Goal: Transaction & Acquisition: Purchase product/service

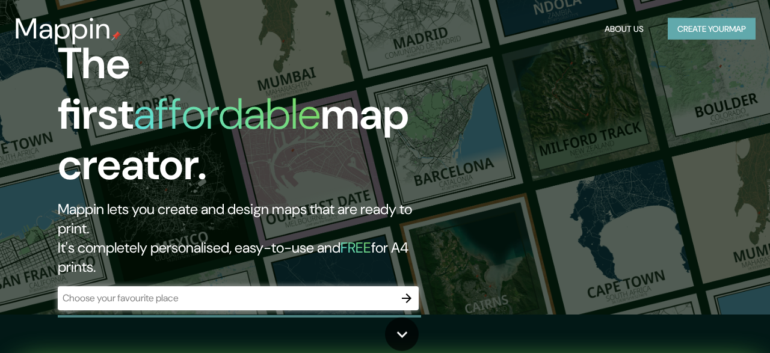
click at [705, 29] on button "Create your map" at bounding box center [712, 29] width 88 height 22
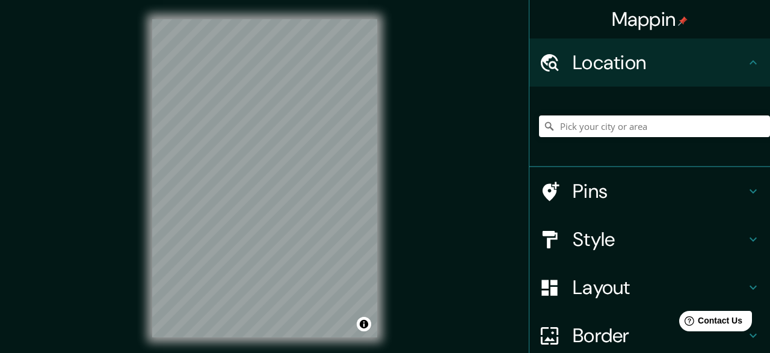
click at [661, 58] on h4 "Location" at bounding box center [659, 63] width 173 height 24
click at [584, 120] on input "Pick your city or area" at bounding box center [654, 127] width 231 height 22
click at [595, 190] on h4 "Pins" at bounding box center [659, 191] width 173 height 24
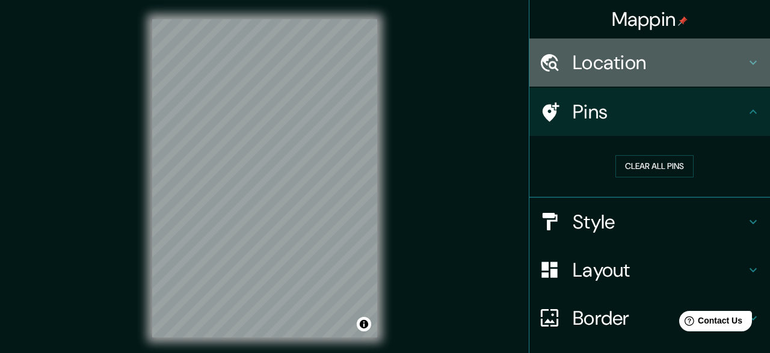
click at [658, 70] on h4 "Location" at bounding box center [659, 63] width 173 height 24
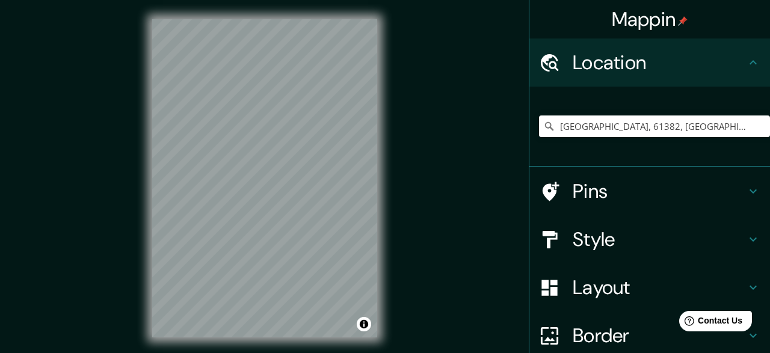
click at [666, 114] on div "[GEOGRAPHIC_DATA], 61382, [GEOGRAPHIC_DATA], [GEOGRAPHIC_DATA], [GEOGRAPHIC_DAT…" at bounding box center [654, 126] width 231 height 60
click at [673, 122] on input "[GEOGRAPHIC_DATA], 61382, [GEOGRAPHIC_DATA], [GEOGRAPHIC_DATA], [GEOGRAPHIC_DAT…" at bounding box center [654, 127] width 231 height 22
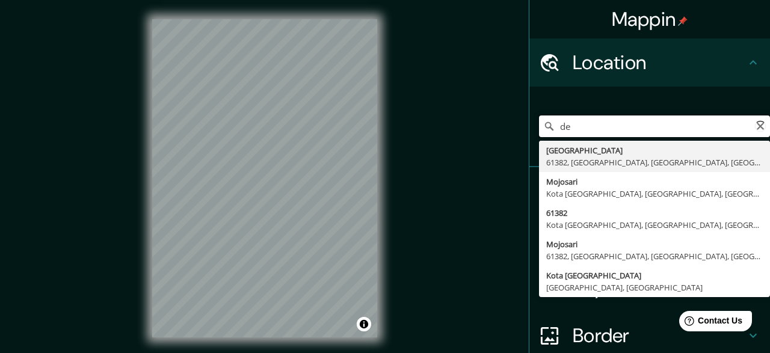
type input "d"
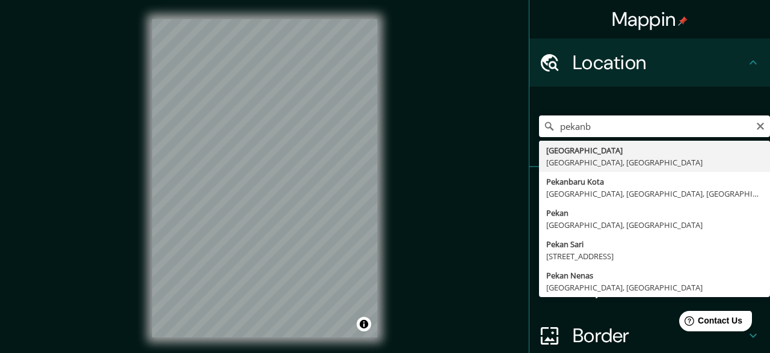
type input "[GEOGRAPHIC_DATA], [GEOGRAPHIC_DATA], [GEOGRAPHIC_DATA]"
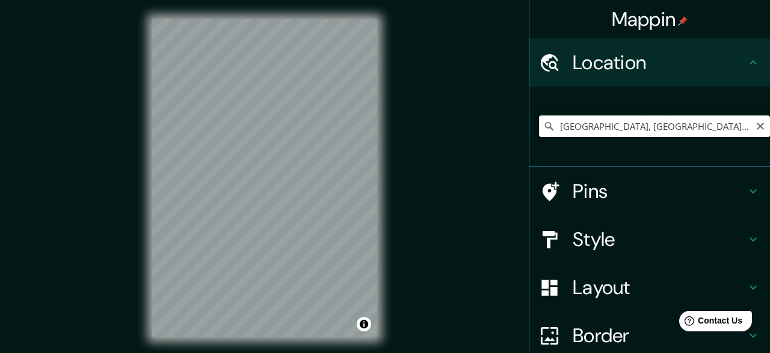
click at [647, 126] on input "[GEOGRAPHIC_DATA], [GEOGRAPHIC_DATA], [GEOGRAPHIC_DATA]" at bounding box center [654, 127] width 231 height 22
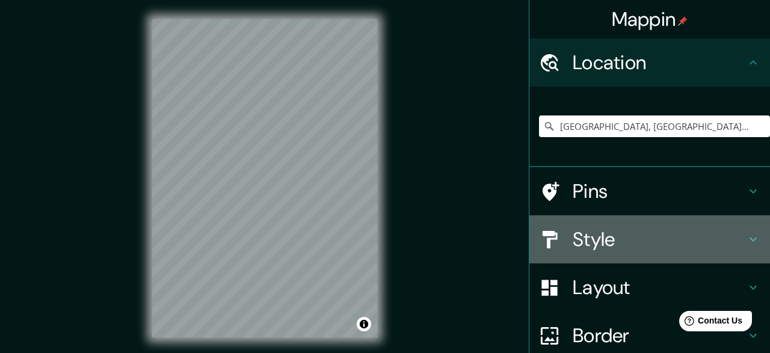
click at [558, 245] on icon at bounding box center [549, 239] width 21 height 21
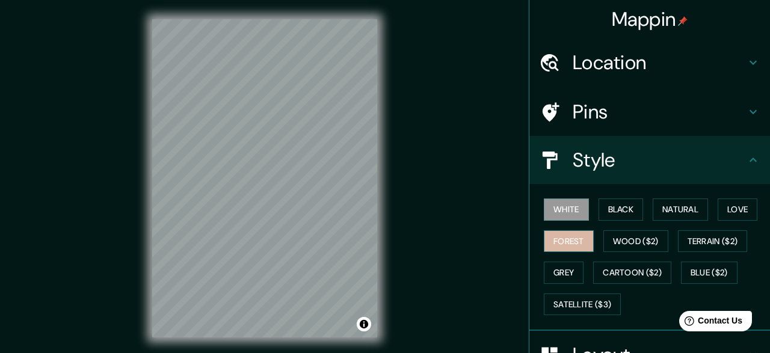
click at [564, 247] on button "Forest" at bounding box center [569, 241] width 50 height 22
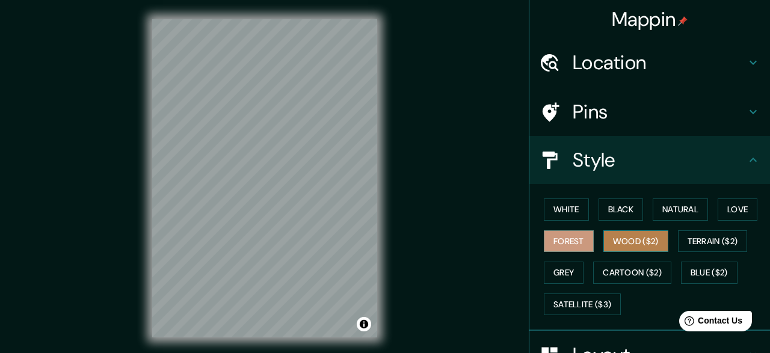
click at [645, 247] on button "Wood ($2)" at bounding box center [636, 241] width 65 height 22
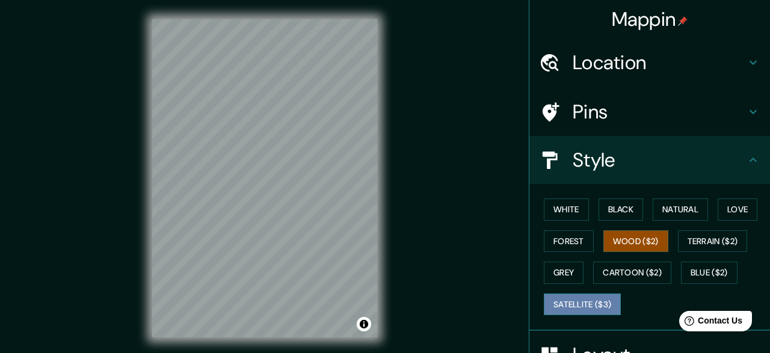
click at [570, 309] on button "Satellite ($3)" at bounding box center [582, 305] width 77 height 22
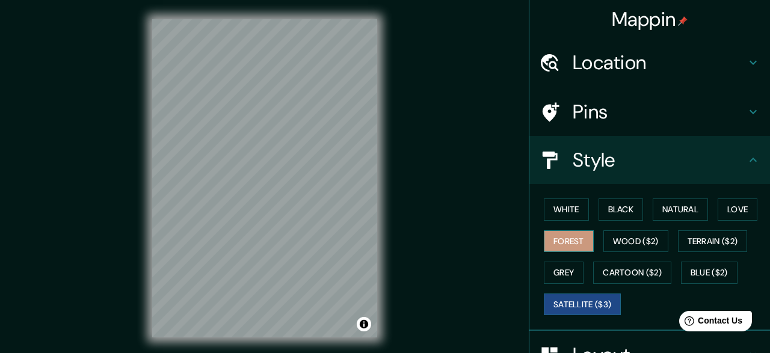
click at [579, 235] on button "Forest" at bounding box center [569, 241] width 50 height 22
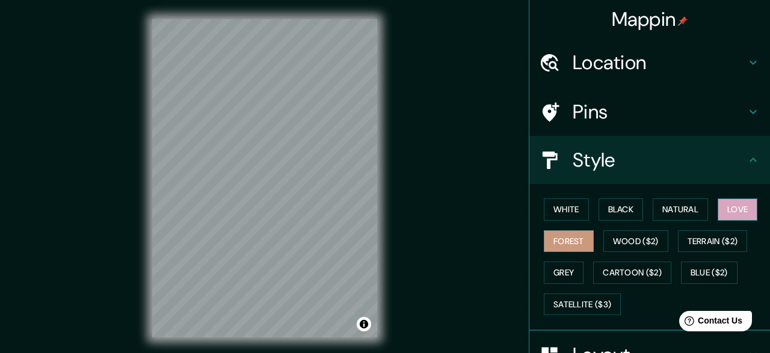
click at [736, 214] on button "Love" at bounding box center [738, 210] width 40 height 22
click at [625, 220] on button "Black" at bounding box center [621, 210] width 45 height 22
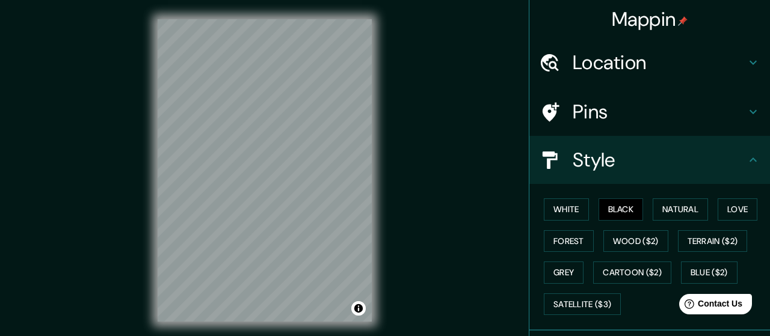
click at [622, 110] on h4 "Pins" at bounding box center [659, 112] width 173 height 24
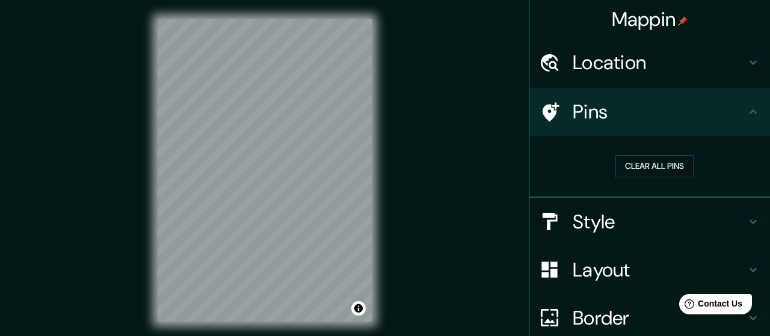
click at [624, 64] on h4 "Location" at bounding box center [659, 63] width 173 height 24
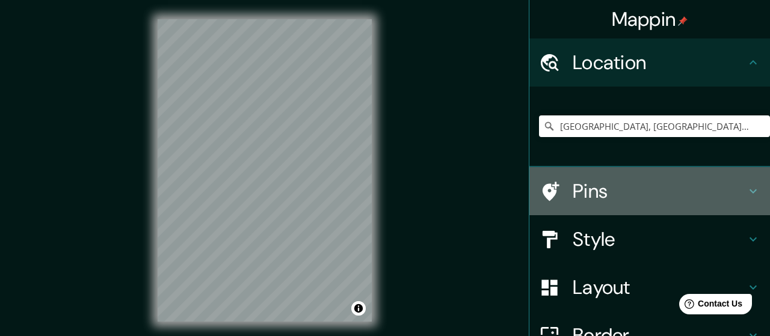
click at [549, 185] on icon at bounding box center [551, 191] width 17 height 19
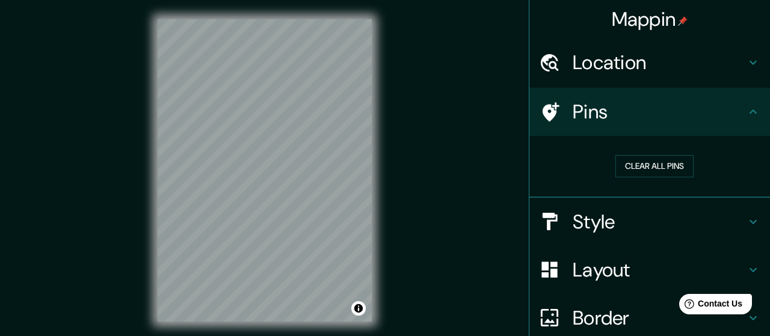
click at [667, 274] on h4 "Layout" at bounding box center [659, 270] width 173 height 24
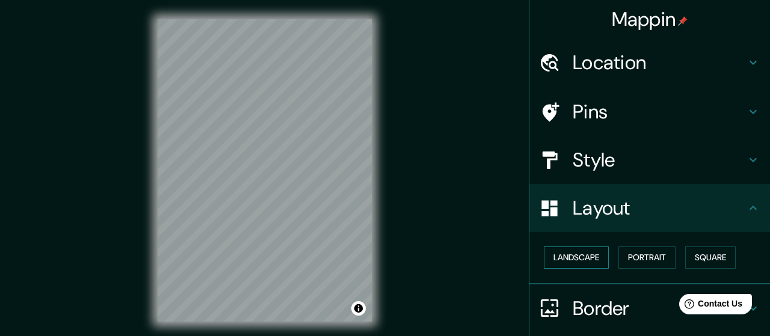
click at [595, 262] on button "Landscape" at bounding box center [576, 258] width 65 height 22
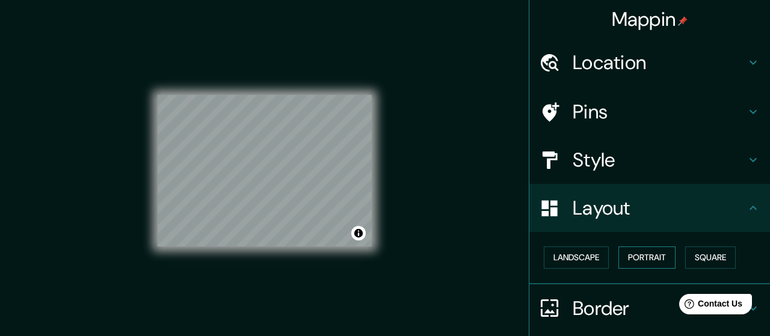
click at [656, 253] on button "Portrait" at bounding box center [647, 258] width 57 height 22
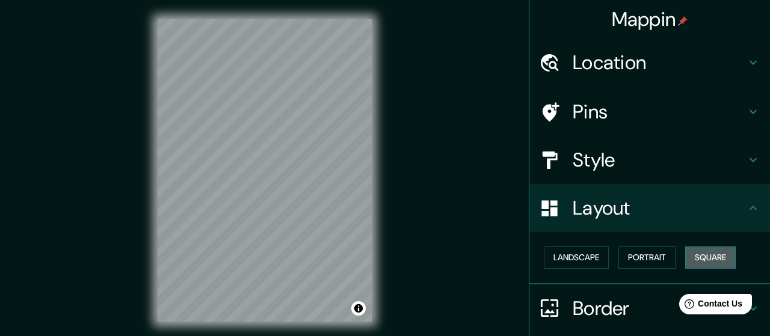
click at [690, 258] on button "Square" at bounding box center [710, 258] width 51 height 22
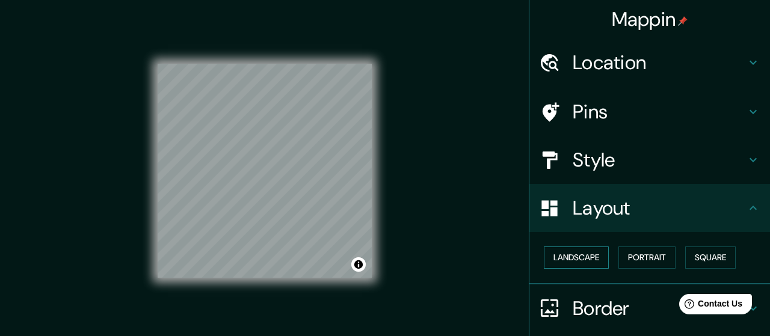
click at [561, 256] on button "Landscape" at bounding box center [576, 258] width 65 height 22
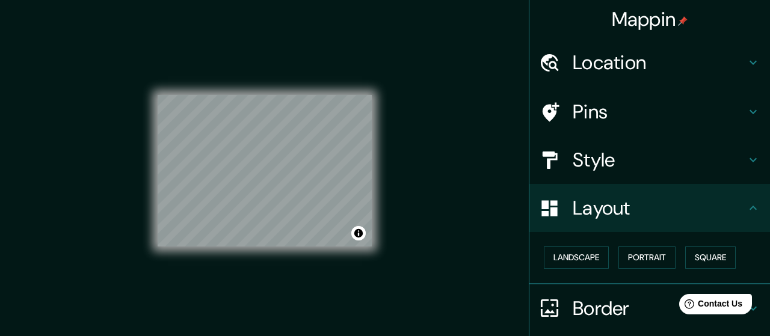
click at [589, 78] on div "Location" at bounding box center [650, 63] width 241 height 48
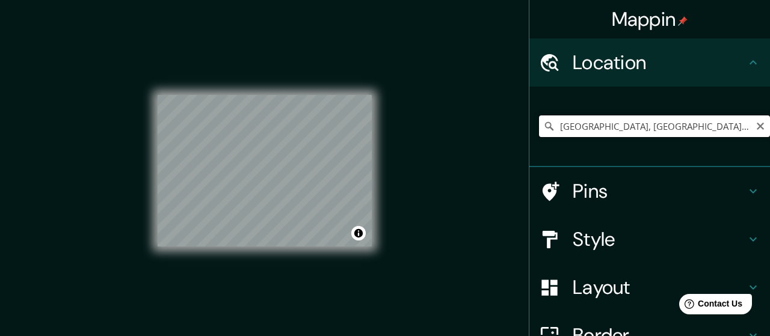
click at [714, 125] on input "[GEOGRAPHIC_DATA], [GEOGRAPHIC_DATA], [GEOGRAPHIC_DATA]" at bounding box center [654, 127] width 231 height 22
drag, startPoint x: 716, startPoint y: 125, endPoint x: 405, endPoint y: 111, distance: 311.4
click at [539, 116] on input "[GEOGRAPHIC_DATA], [GEOGRAPHIC_DATA], [GEOGRAPHIC_DATA]" at bounding box center [654, 127] width 231 height 22
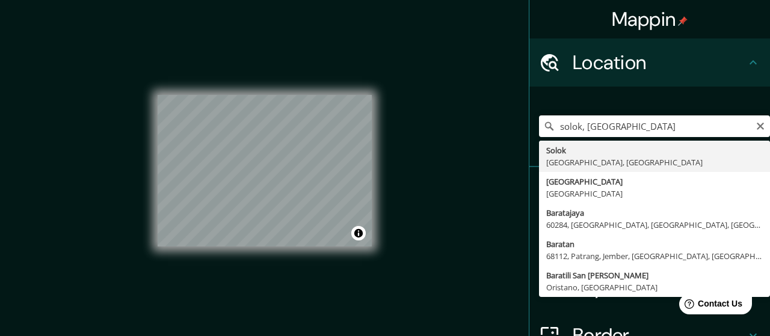
type input "Solok, [GEOGRAPHIC_DATA], [GEOGRAPHIC_DATA]"
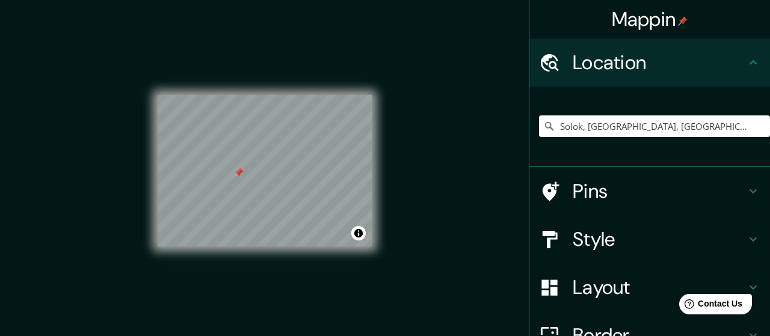
click at [616, 250] on h4 "Style" at bounding box center [659, 239] width 173 height 24
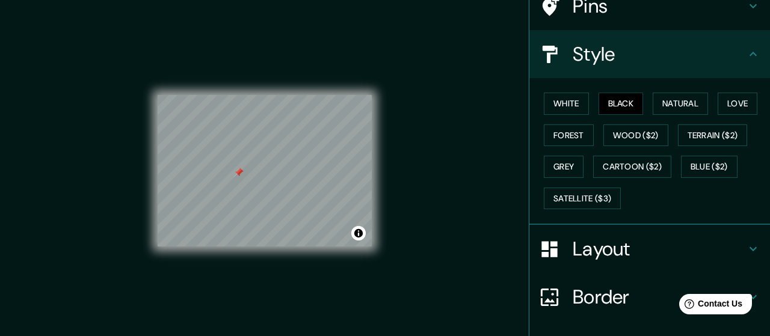
scroll to position [107, 0]
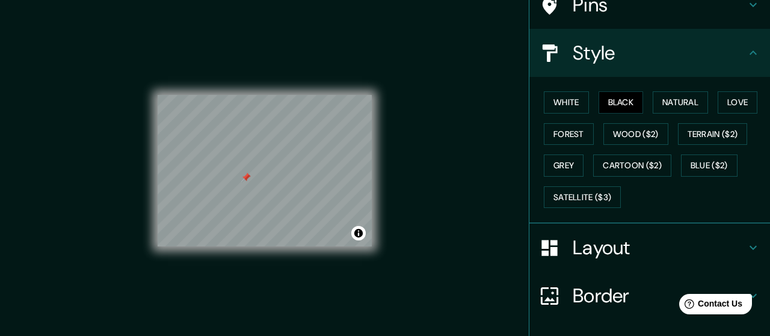
click at [241, 173] on div at bounding box center [246, 178] width 10 height 10
click at [241, 170] on div at bounding box center [240, 172] width 10 height 10
drag, startPoint x: 246, startPoint y: 167, endPoint x: 242, endPoint y: 186, distance: 19.6
click at [242, 186] on div at bounding box center [244, 184] width 10 height 10
click at [242, 186] on div at bounding box center [243, 185] width 10 height 10
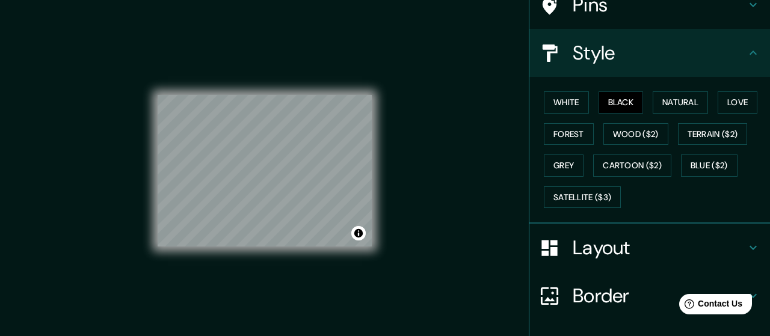
scroll to position [0, 0]
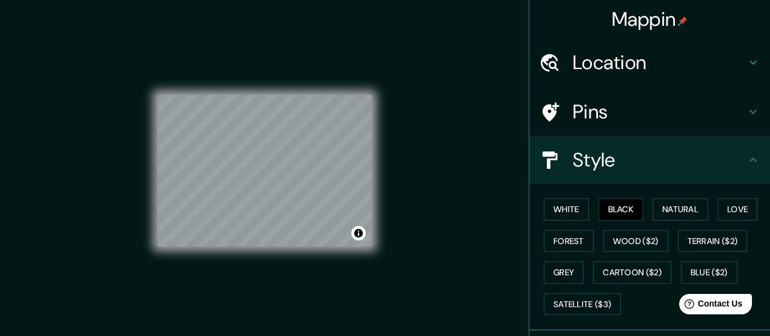
click at [594, 126] on div "Pins" at bounding box center [650, 112] width 241 height 48
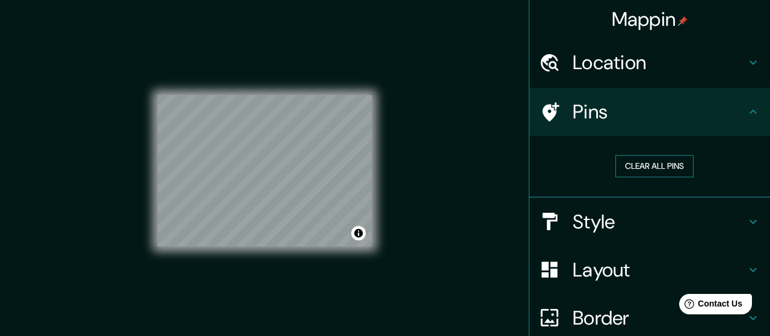
click at [636, 161] on button "Clear all pins" at bounding box center [655, 166] width 78 height 22
click at [640, 235] on div "Style" at bounding box center [650, 222] width 241 height 48
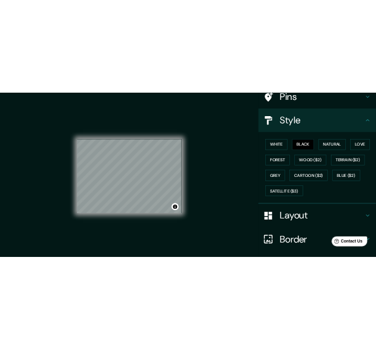
scroll to position [108, 0]
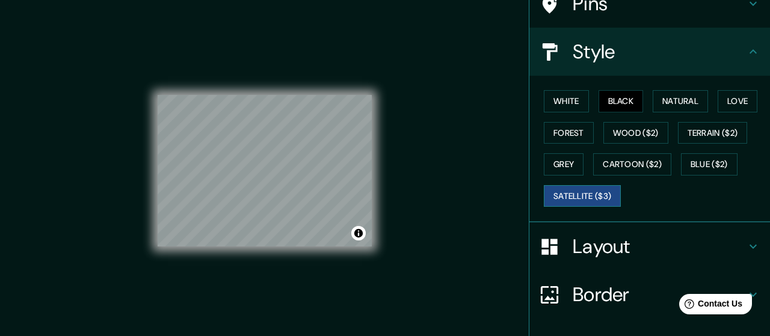
click at [584, 196] on button "Satellite ($3)" at bounding box center [582, 196] width 77 height 22
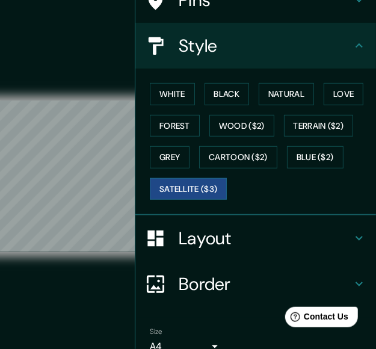
scroll to position [105, 0]
